Goal: Information Seeking & Learning: Find specific fact

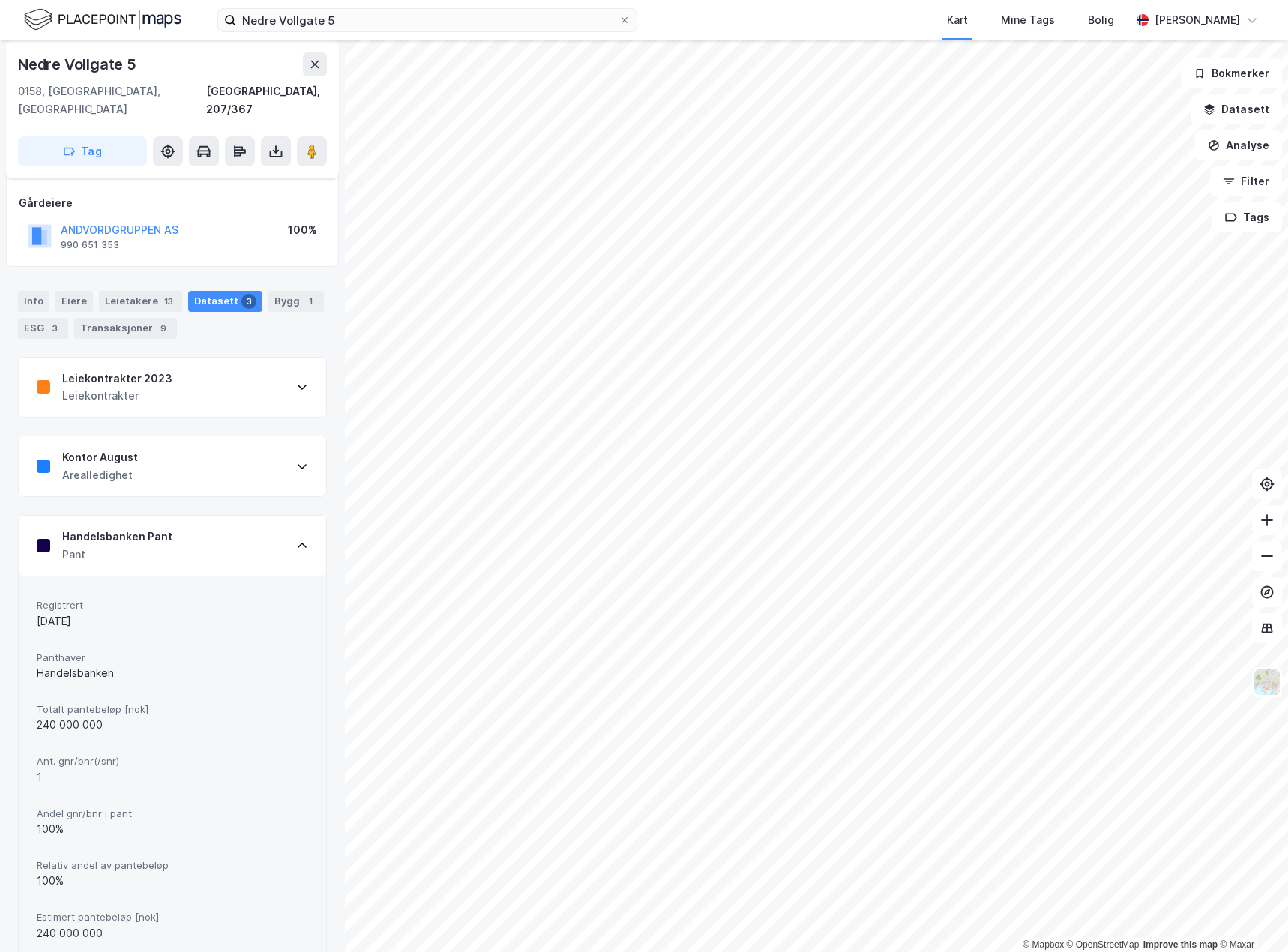
scroll to position [89, 0]
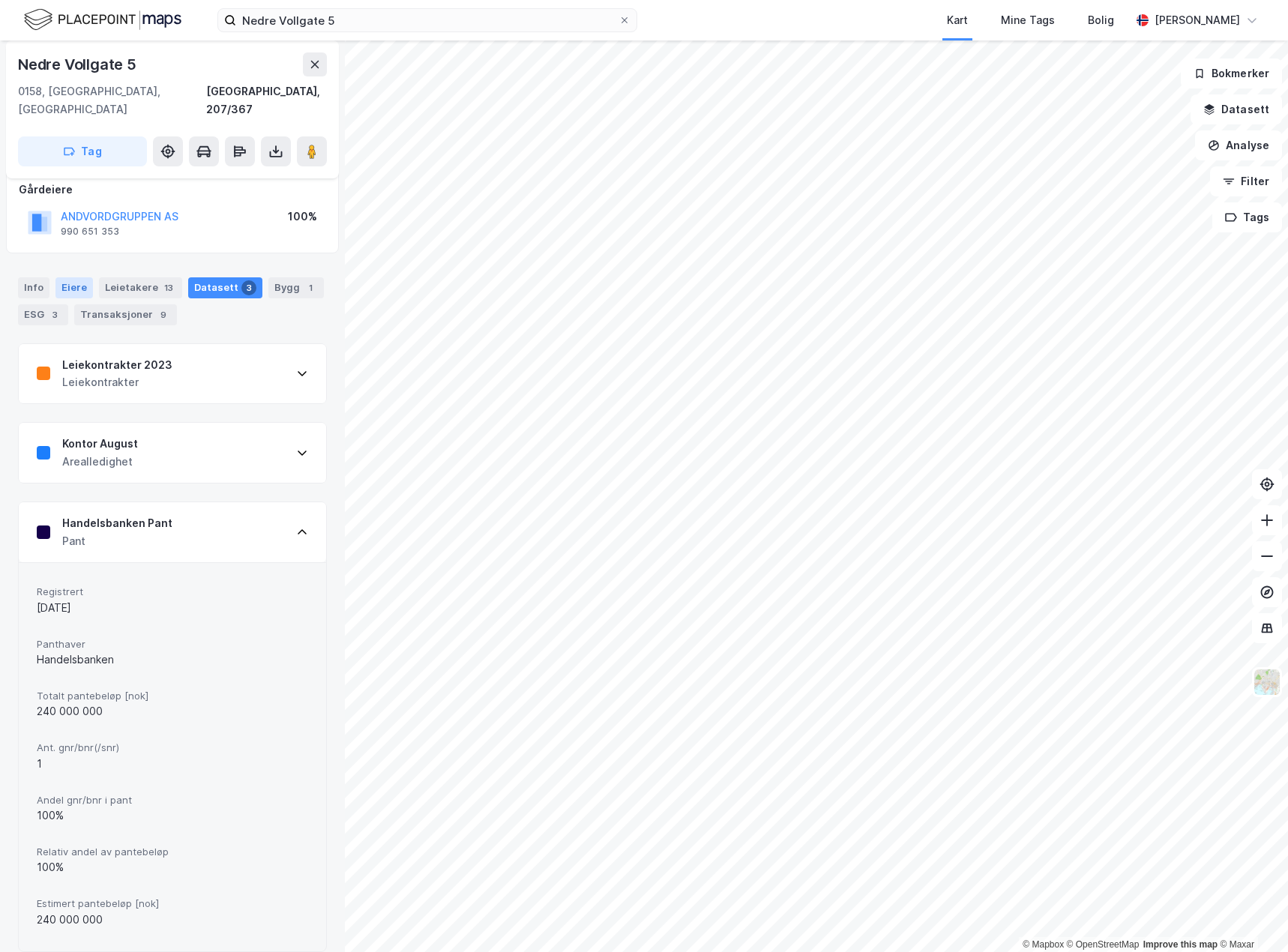
click at [74, 278] on div "Eiere" at bounding box center [75, 288] width 38 height 21
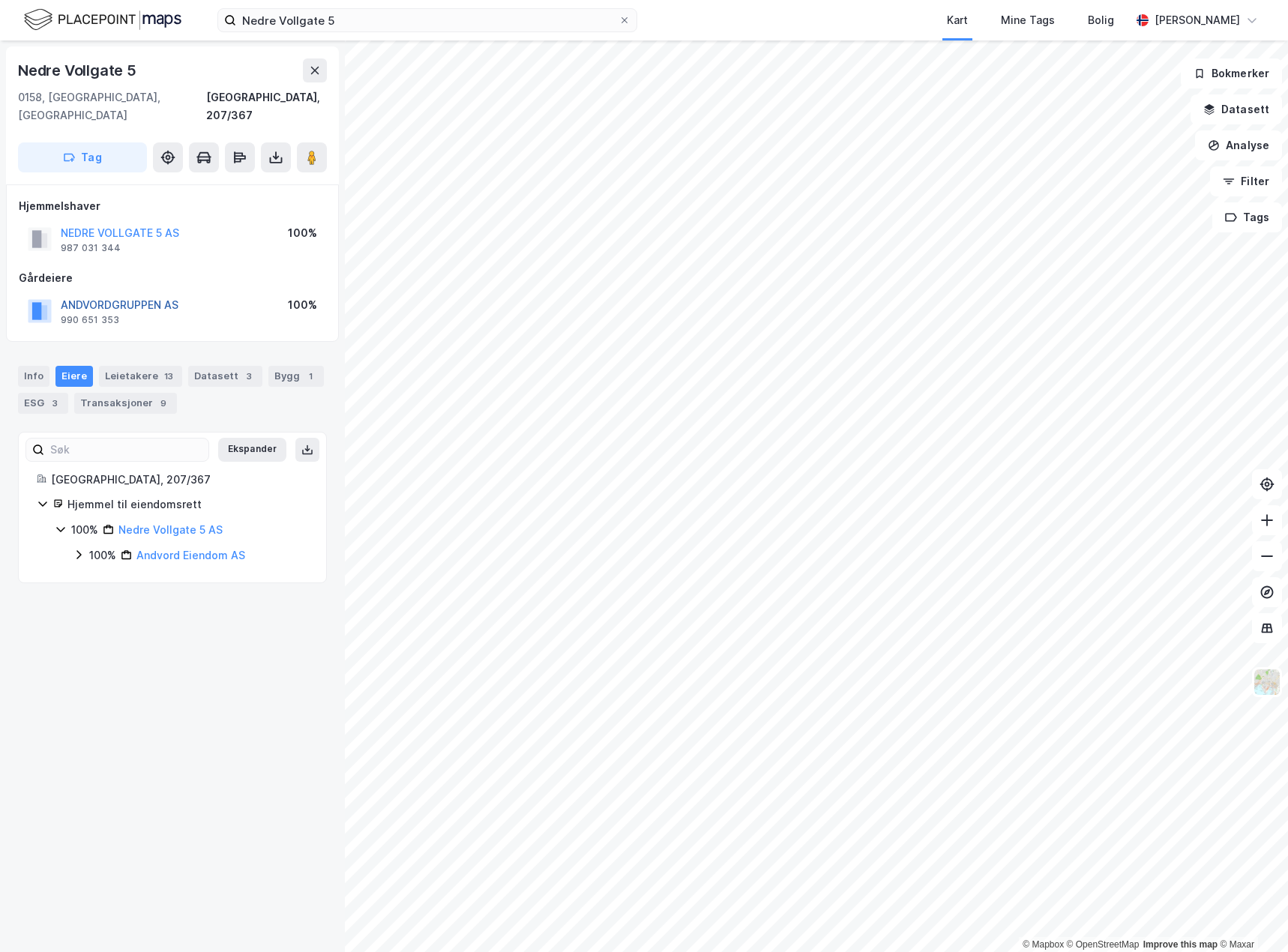
click at [0, 0] on button "ANDVORDGRUPPEN AS" at bounding box center [0, 0] width 0 height 0
